Goal: Book appointment/travel/reservation

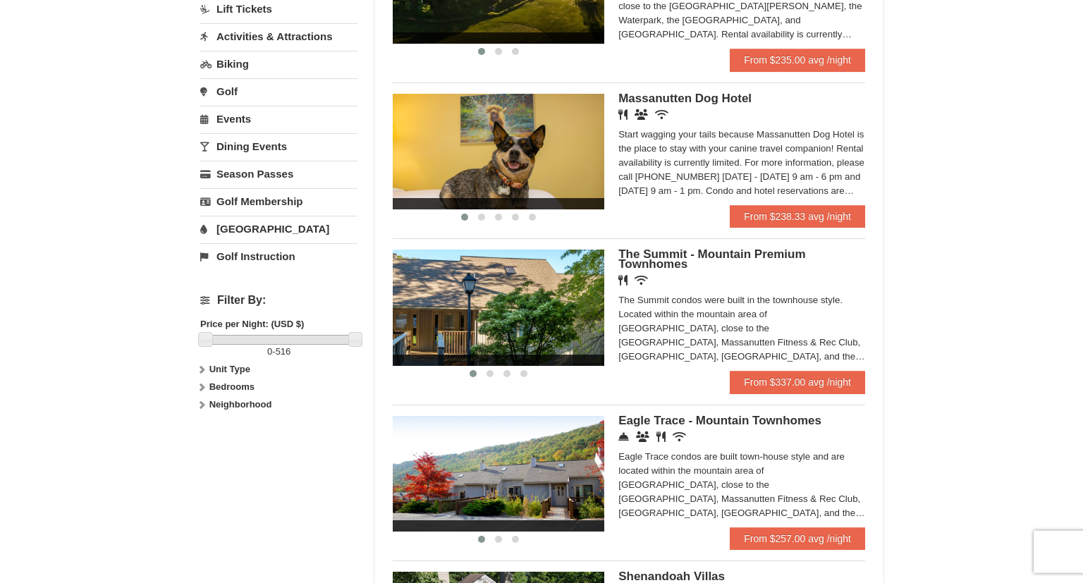
scroll to position [393, 0]
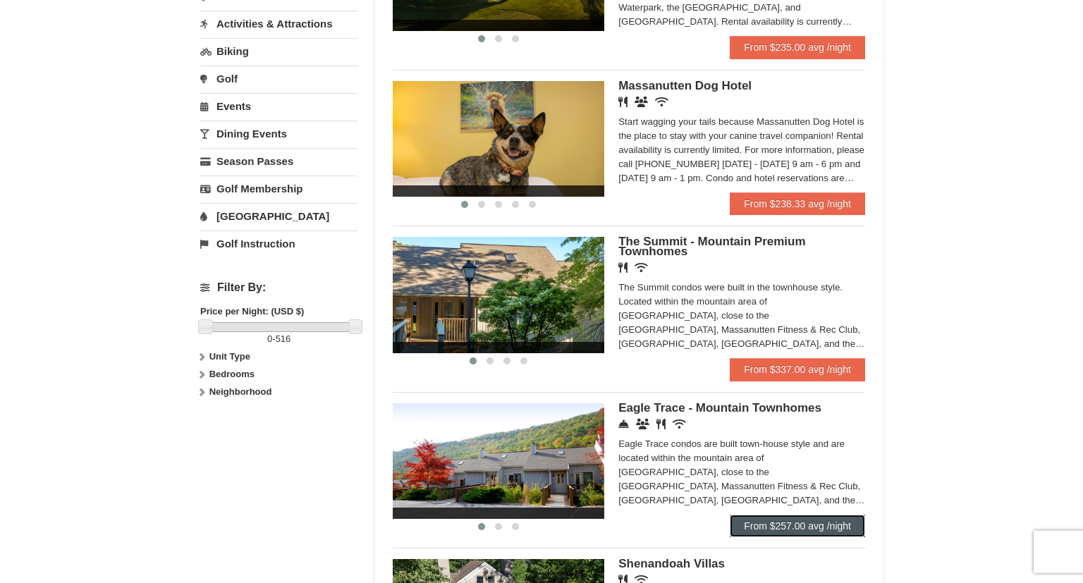
click at [795, 535] on link "From $257.00 avg /night" at bounding box center [796, 525] width 135 height 23
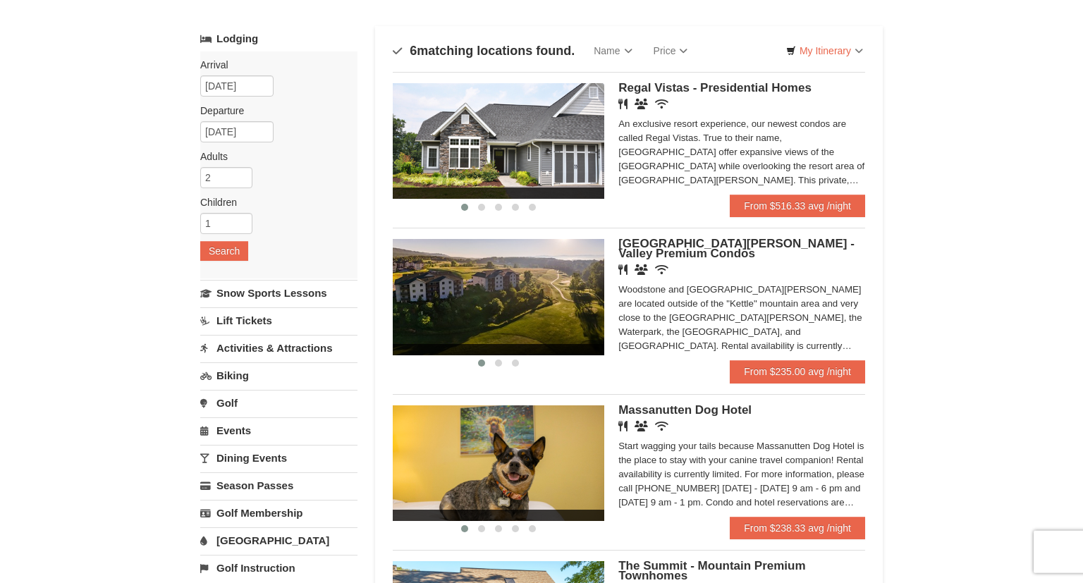
scroll to position [74, 0]
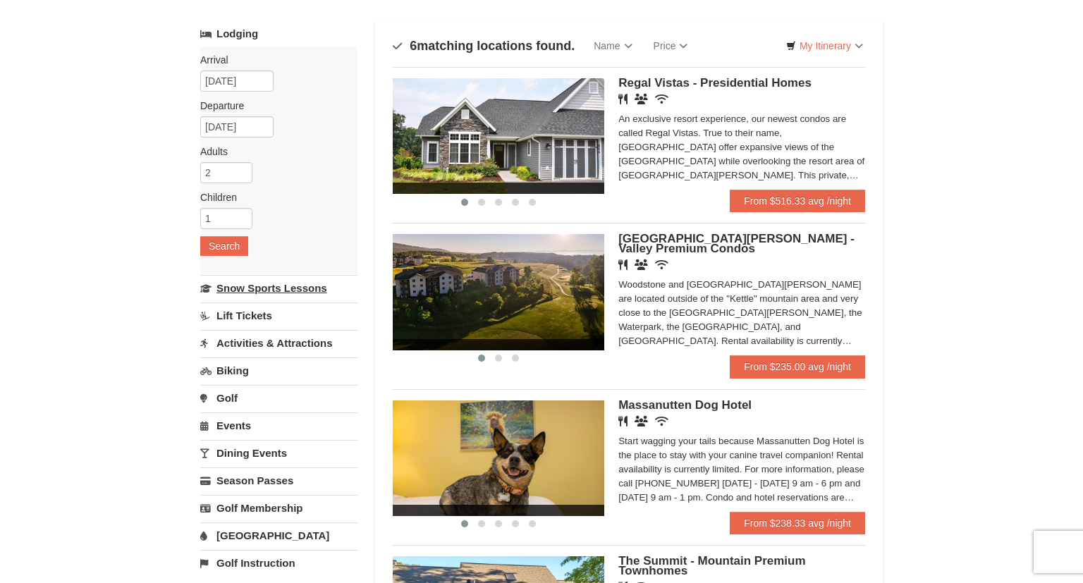
click at [279, 284] on link "Snow Sports Lessons" at bounding box center [278, 288] width 157 height 26
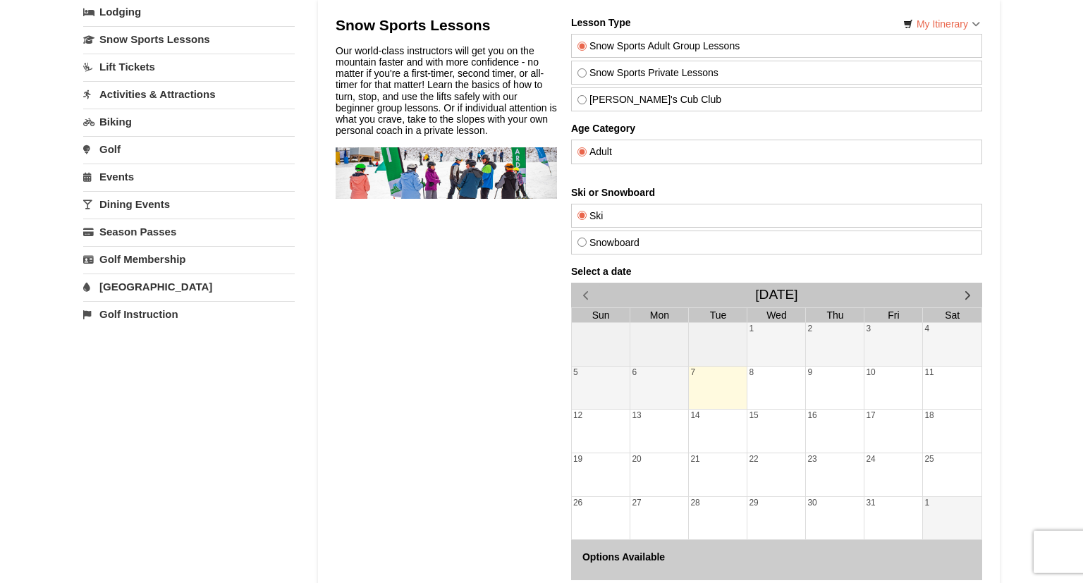
scroll to position [95, 0]
click at [889, 378] on div "10" at bounding box center [893, 387] width 58 height 43
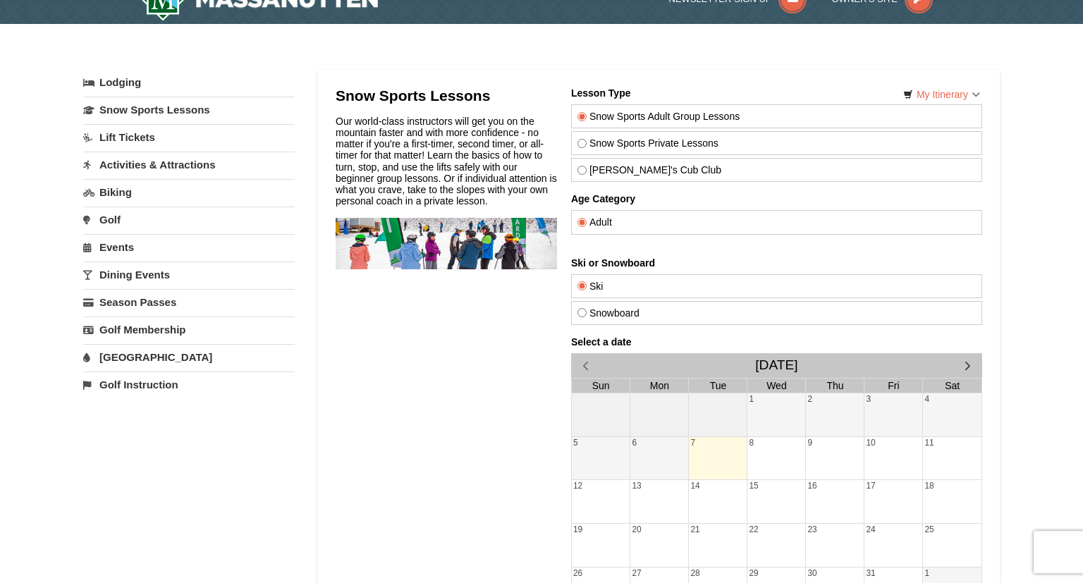
scroll to position [0, 0]
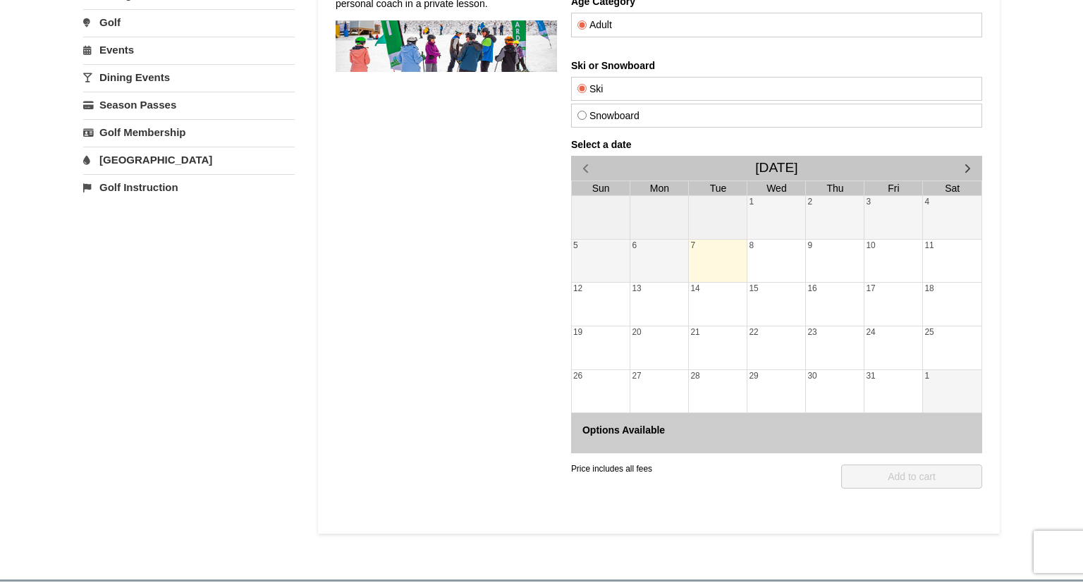
drag, startPoint x: 1080, startPoint y: 221, endPoint x: 496, endPoint y: 308, distance: 590.8
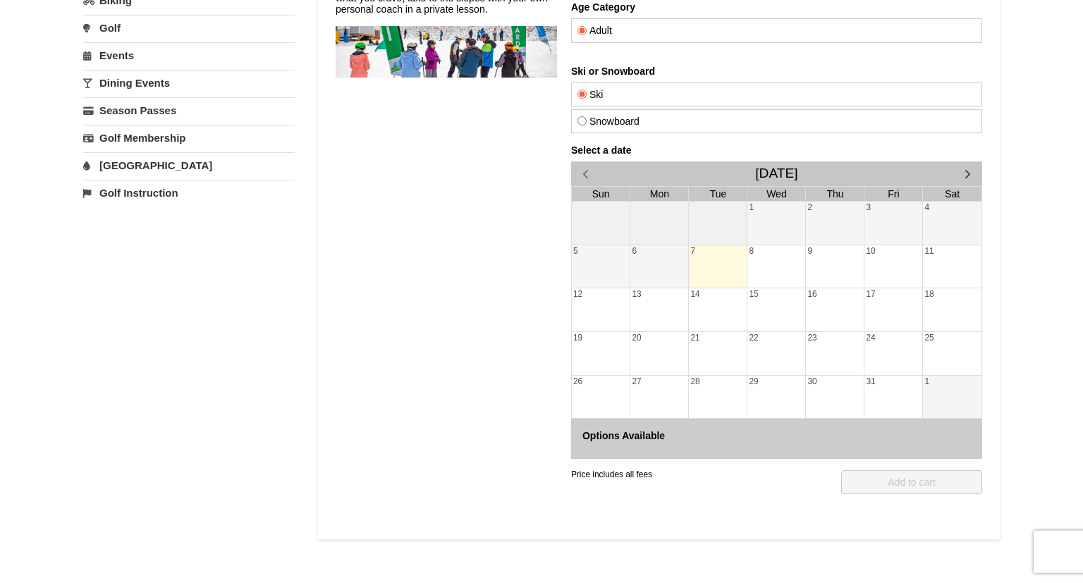
click at [651, 298] on div "13" at bounding box center [659, 309] width 58 height 43
click at [753, 269] on div "8" at bounding box center [776, 266] width 58 height 43
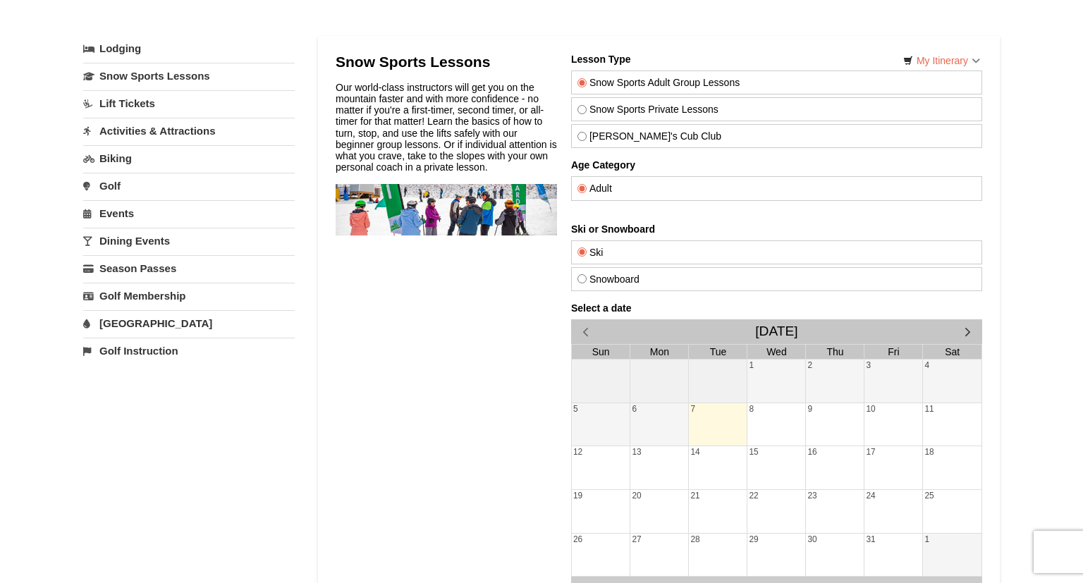
scroll to position [51, 0]
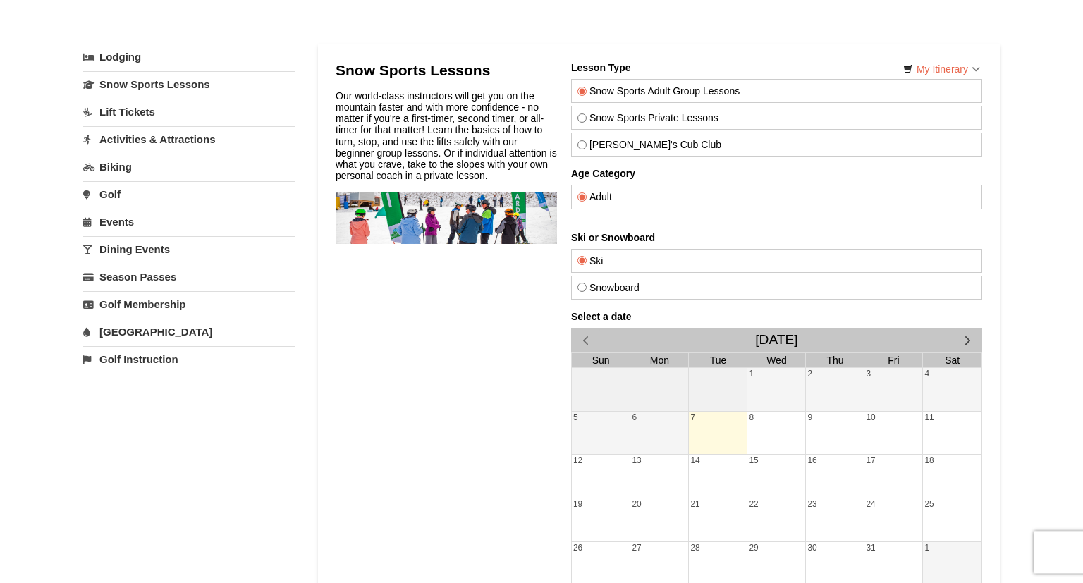
click at [591, 257] on label "Ski" at bounding box center [776, 260] width 398 height 11
click at [586, 257] on input "Ski" at bounding box center [581, 260] width 9 height 9
click at [618, 93] on label "Snow Sports Adult Group Lessons" at bounding box center [776, 90] width 398 height 11
click at [586, 93] on input "Snow Sports Adult Group Lessons" at bounding box center [581, 91] width 9 height 9
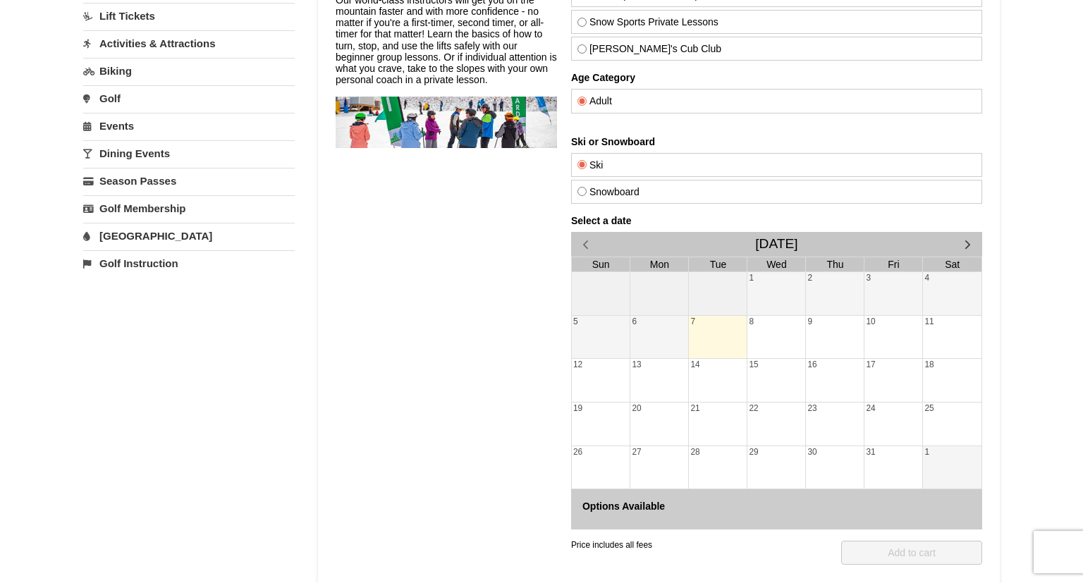
scroll to position [149, 0]
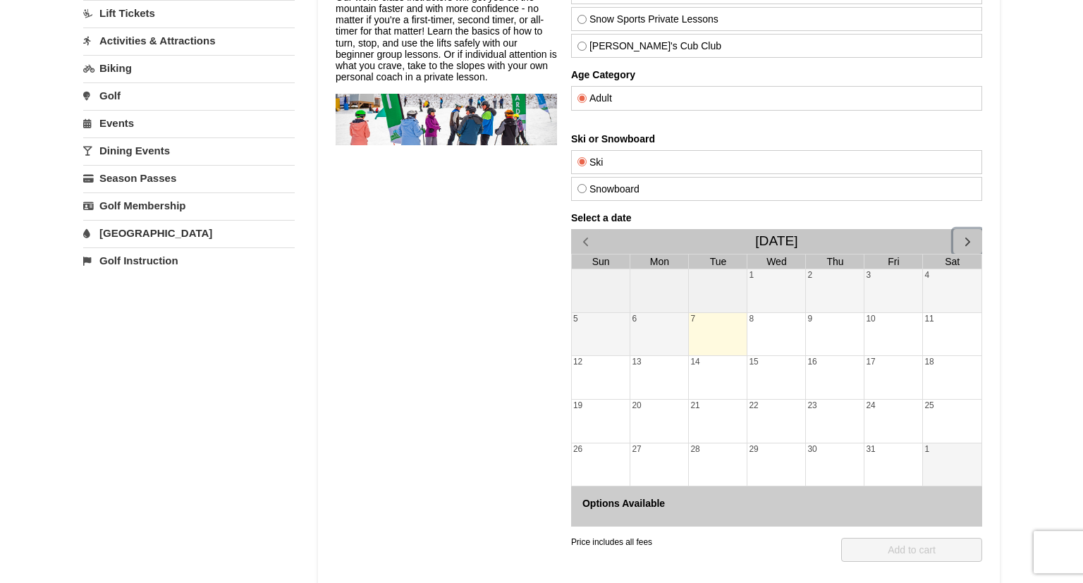
click at [968, 238] on span "button" at bounding box center [967, 242] width 15 height 15
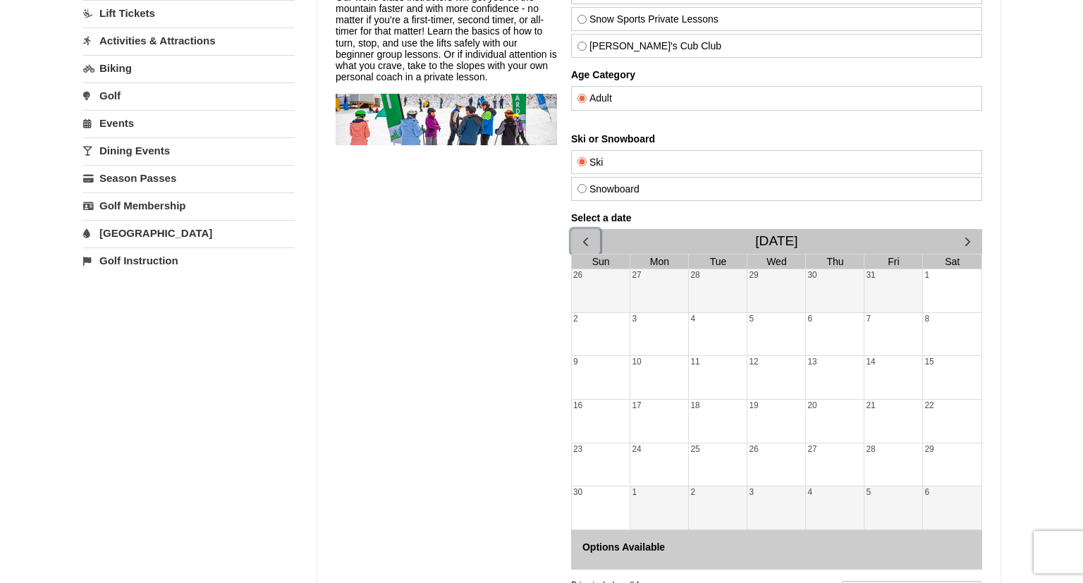
click at [581, 240] on span "button" at bounding box center [585, 242] width 15 height 15
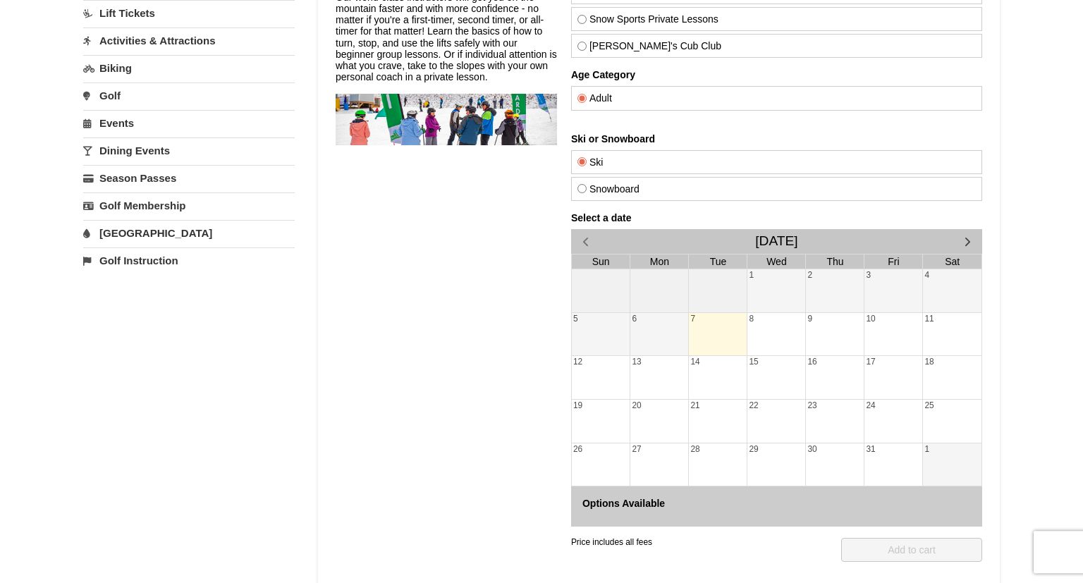
click at [670, 326] on div "6" at bounding box center [659, 335] width 58 height 43
click at [709, 337] on div "7" at bounding box center [718, 335] width 58 height 43
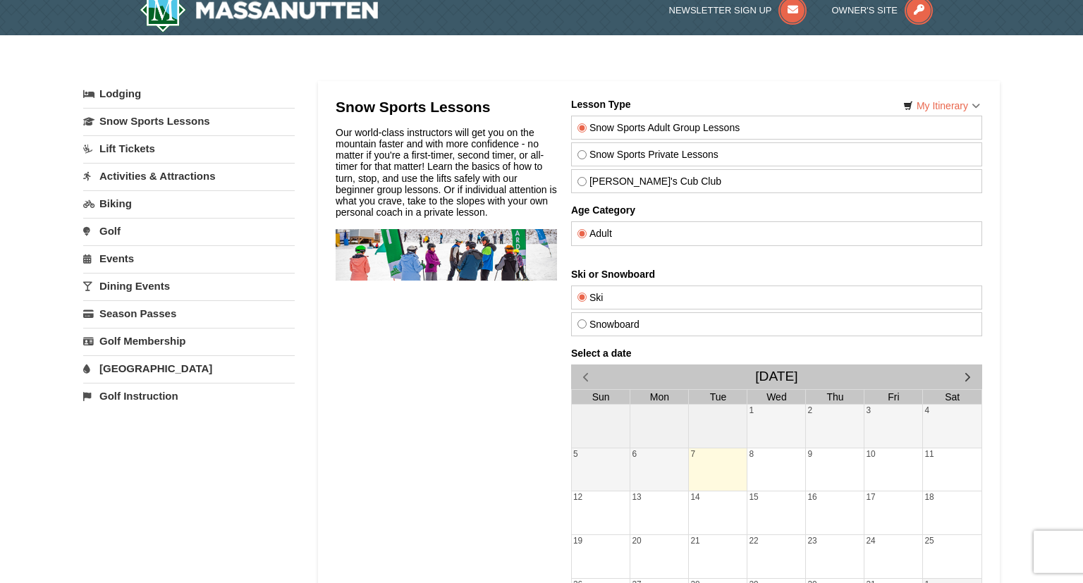
scroll to position [47, 0]
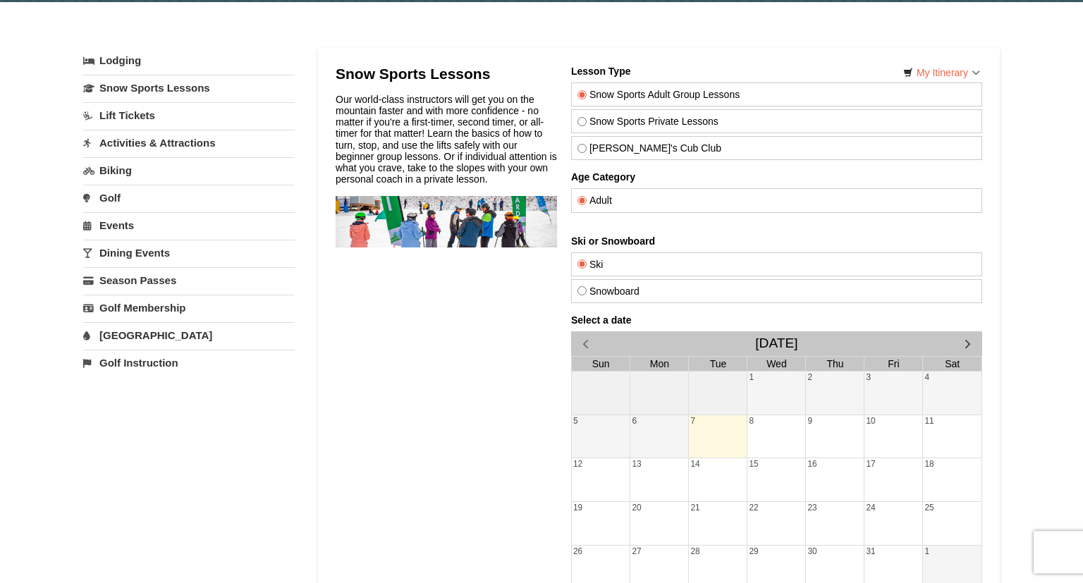
click at [127, 109] on link "Lift Tickets" at bounding box center [188, 115] width 211 height 26
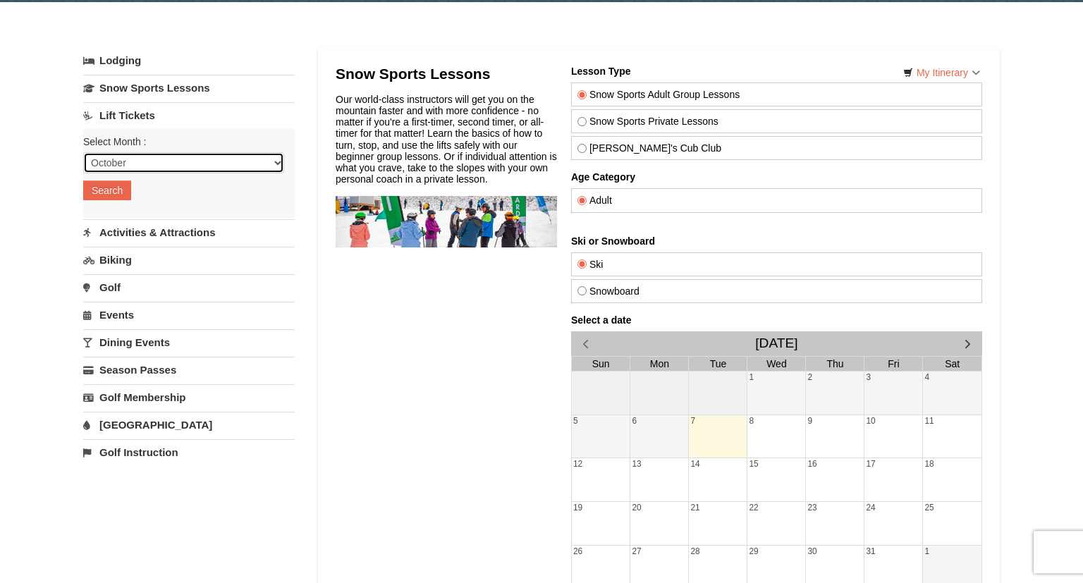
click at [83, 152] on select "October November December January February March April May June July August Sep…" at bounding box center [183, 162] width 201 height 21
click at [127, 157] on select "October November December January February March April May June July August Sep…" at bounding box center [183, 162] width 201 height 21
click at [109, 184] on button "Search" at bounding box center [107, 190] width 48 height 20
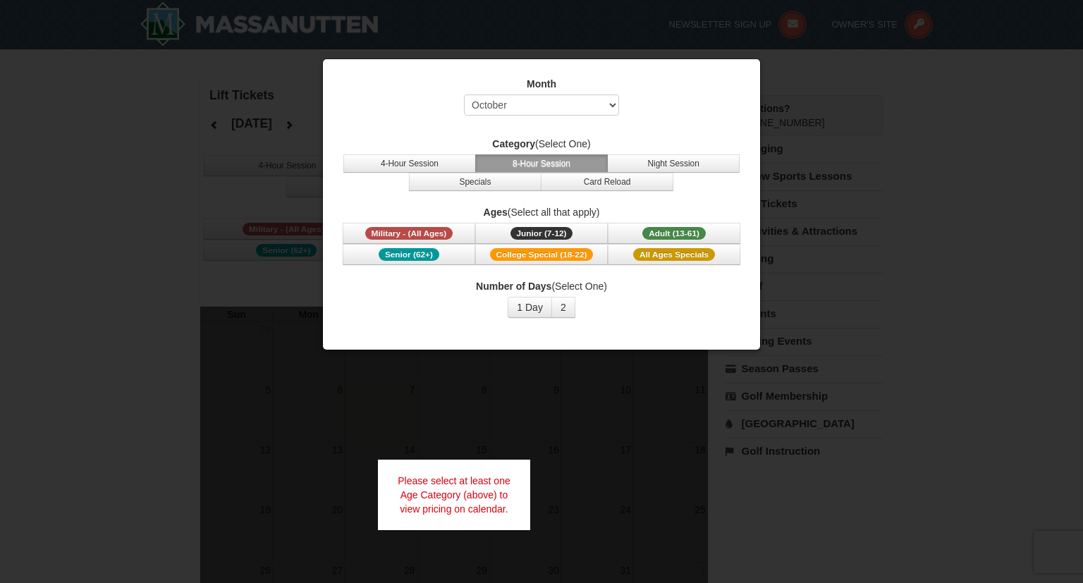
select select "10"
click at [660, 233] on span "Adult (13-61)" at bounding box center [673, 233] width 63 height 13
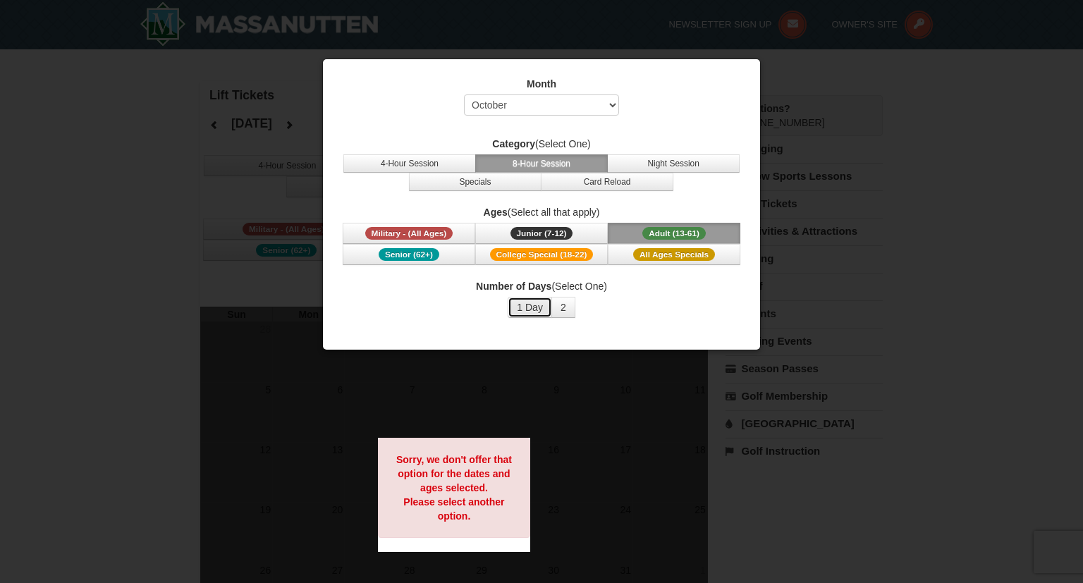
click at [543, 303] on button "1 Day" at bounding box center [529, 307] width 44 height 21
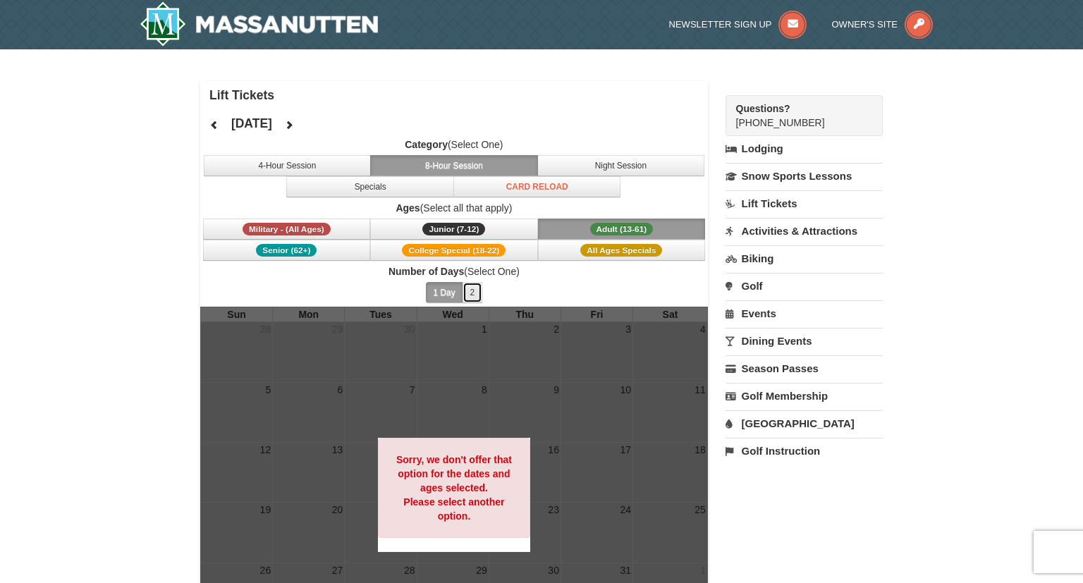
click at [475, 289] on button "2" at bounding box center [472, 292] width 20 height 21
click at [314, 171] on button "4-Hour Session" at bounding box center [288, 165] width 168 height 21
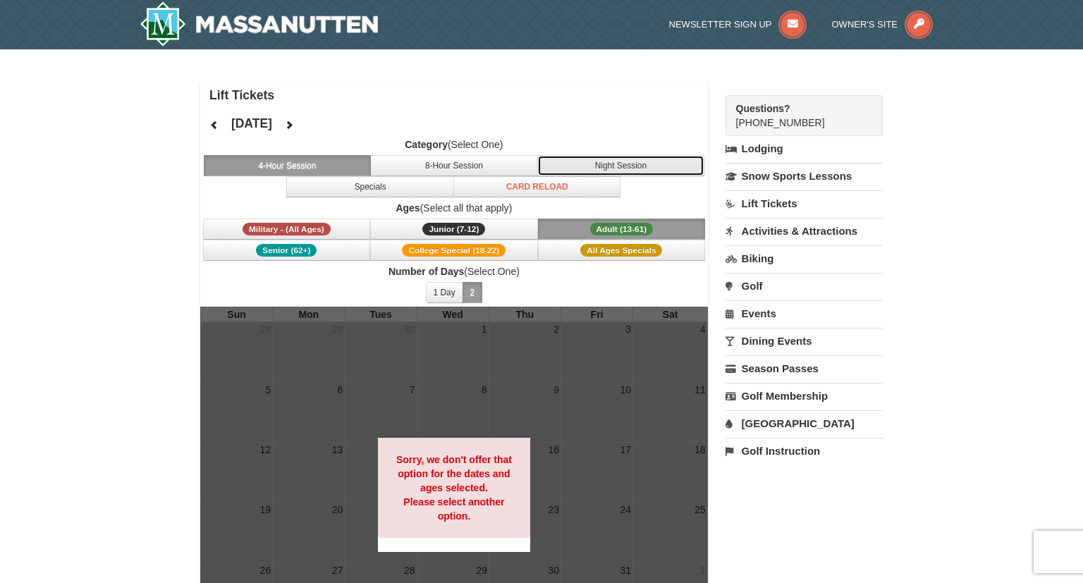
click at [579, 161] on button "Night Session" at bounding box center [621, 165] width 168 height 21
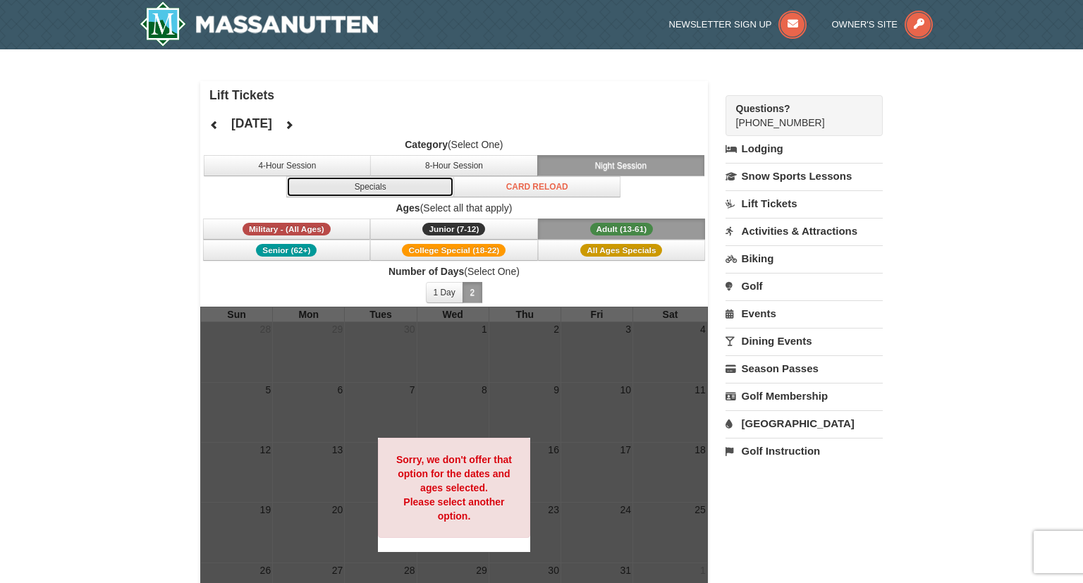
click at [369, 183] on button "Specials" at bounding box center [370, 186] width 168 height 21
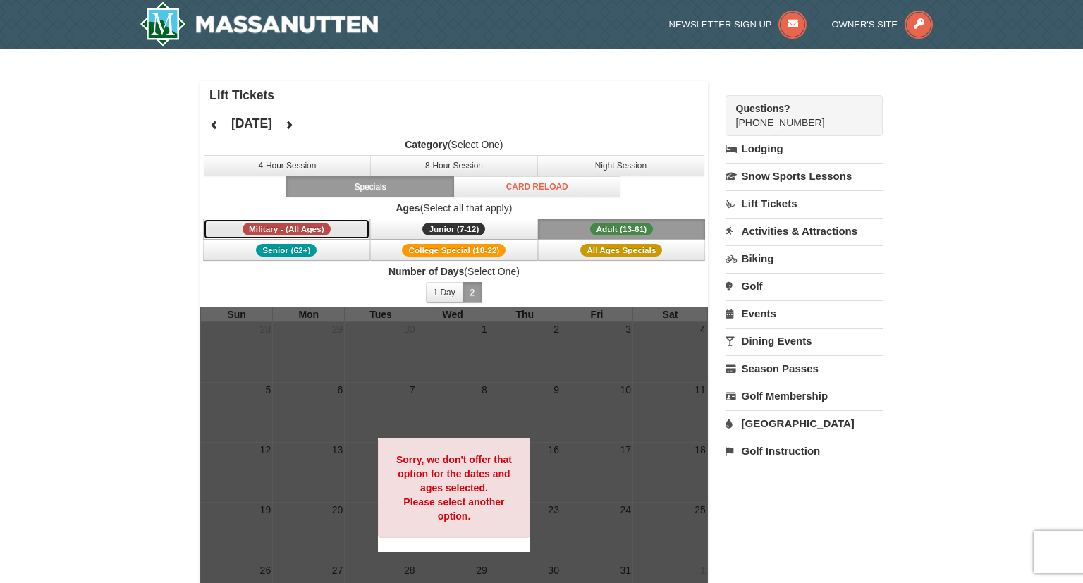
click at [298, 234] on span "Military - (All Ages)" at bounding box center [286, 229] width 88 height 13
click at [207, 23] on img at bounding box center [259, 23] width 238 height 45
